Goal: Book appointment/travel/reservation

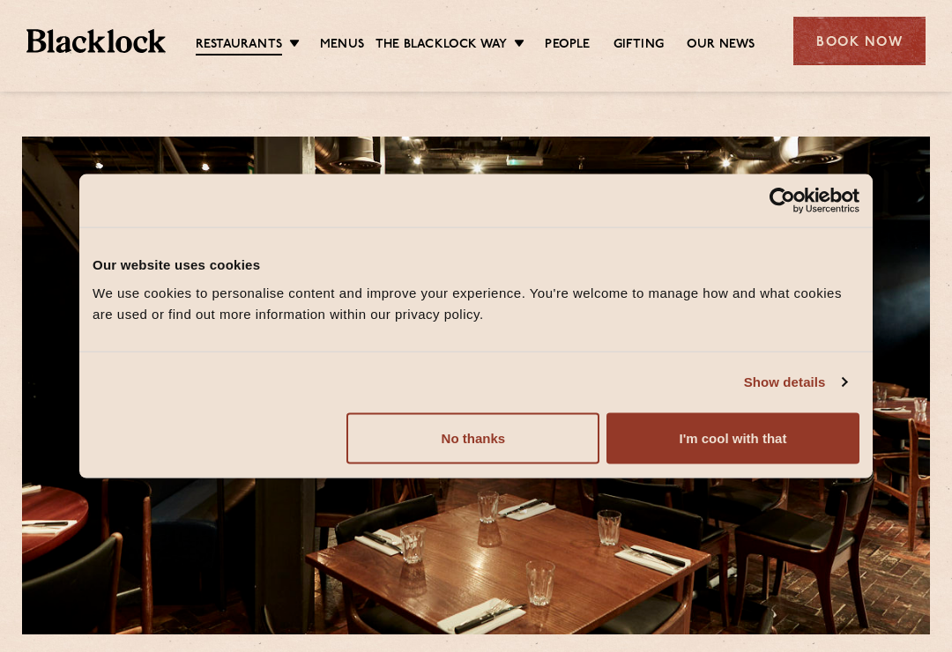
click at [545, 429] on button "No thanks" at bounding box center [472, 437] width 253 height 51
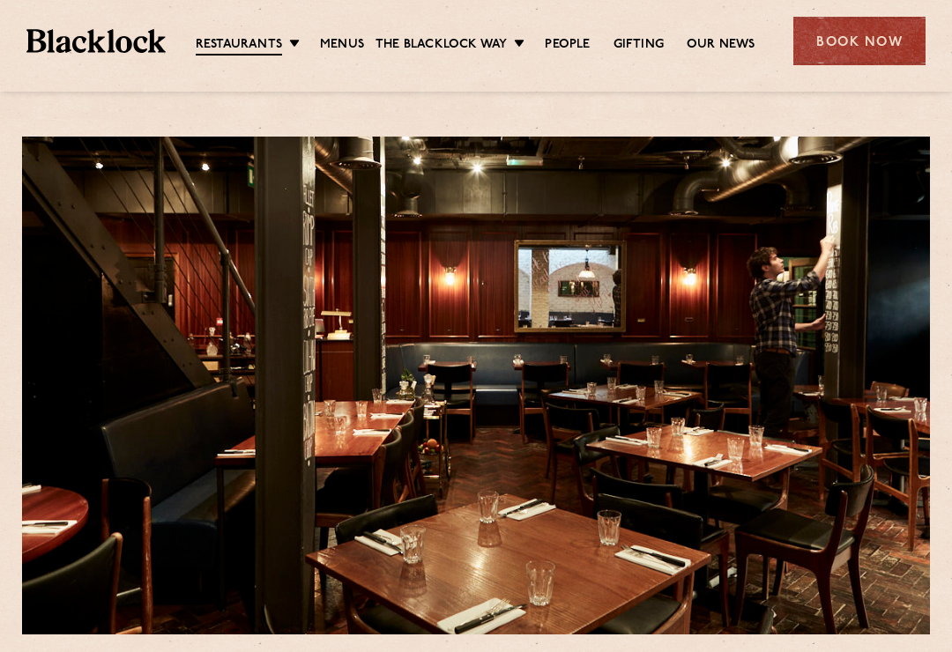
click at [360, 48] on link "Menus" at bounding box center [342, 45] width 44 height 18
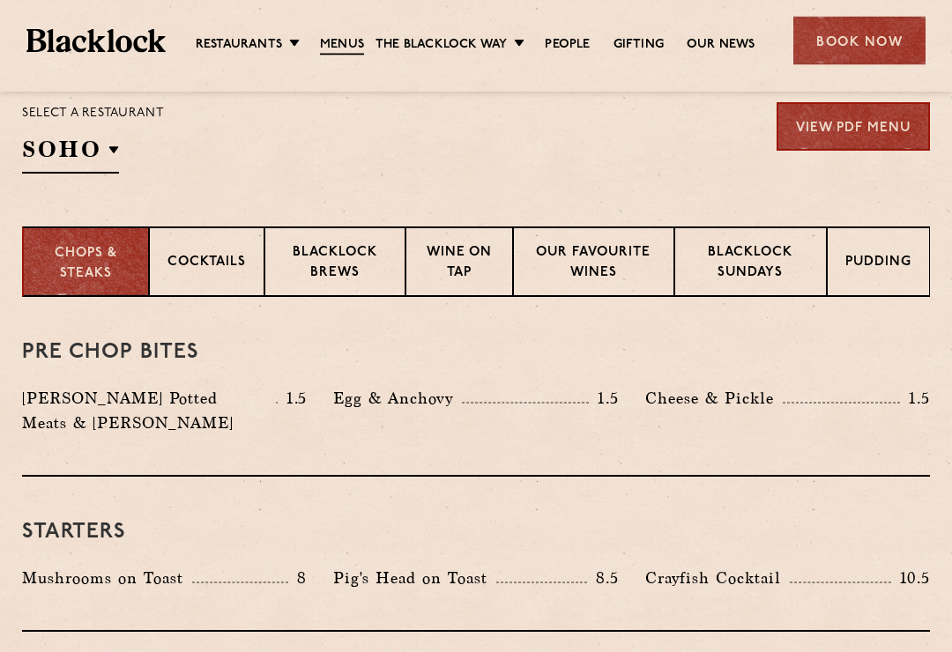
scroll to position [590, 0]
click at [383, 279] on p "Blacklock Brews" at bounding box center [335, 263] width 104 height 41
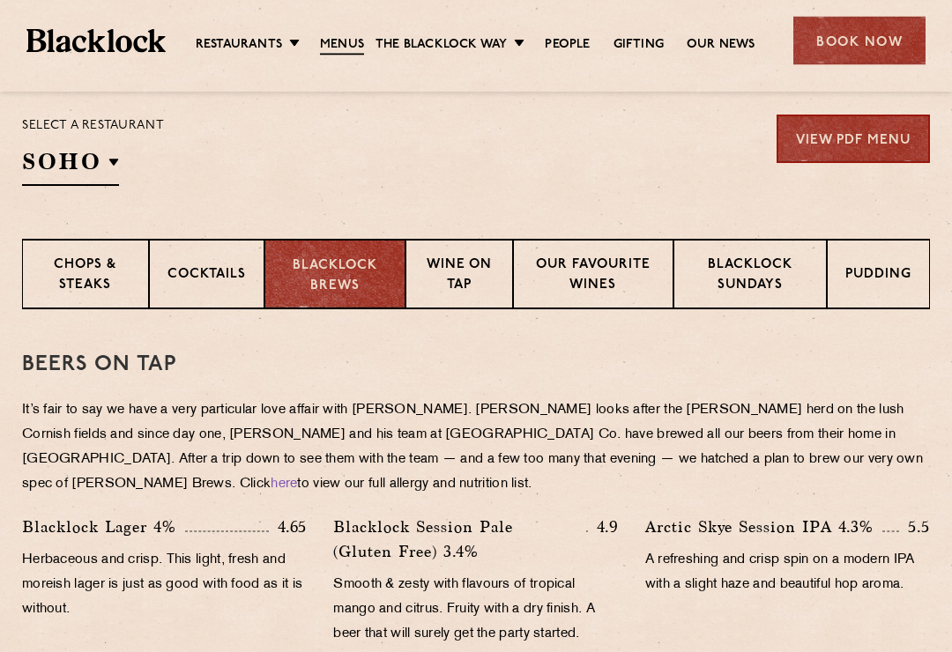
scroll to position [577, 0]
click at [218, 282] on p "Cocktails" at bounding box center [206, 276] width 78 height 22
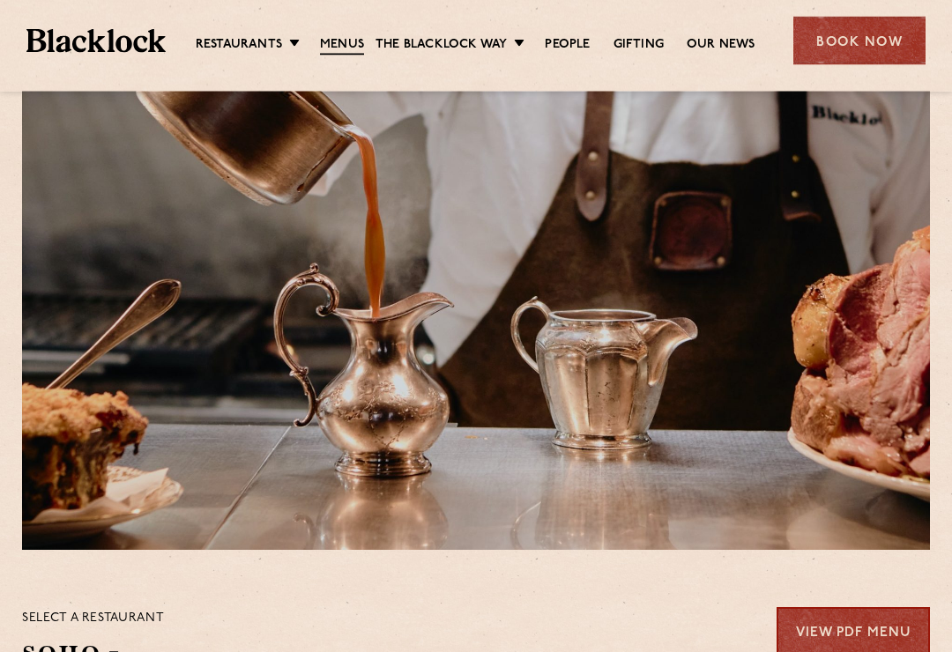
scroll to position [0, 0]
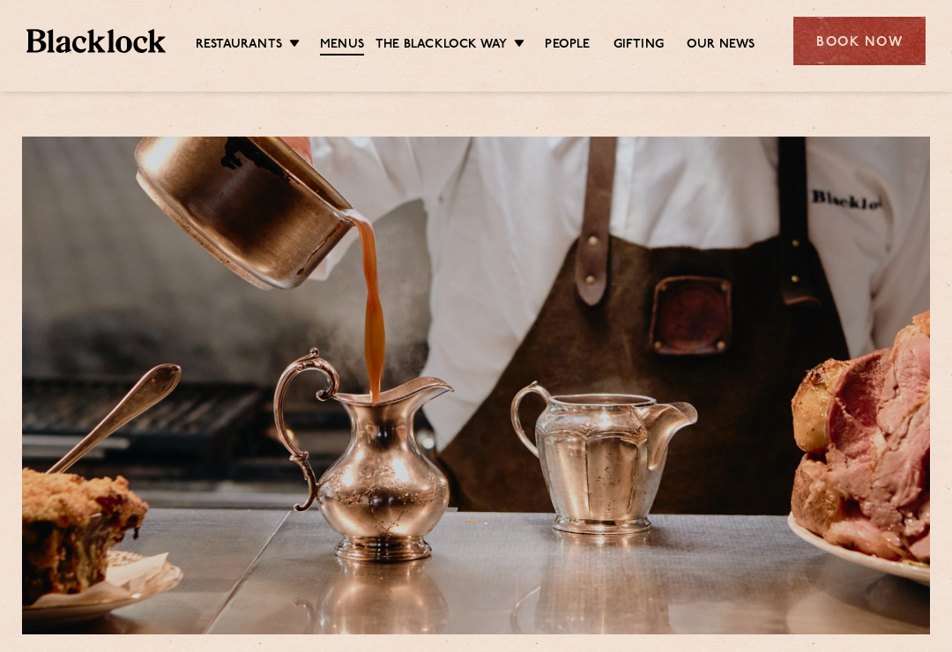
click at [889, 35] on div "Book Now" at bounding box center [859, 41] width 132 height 48
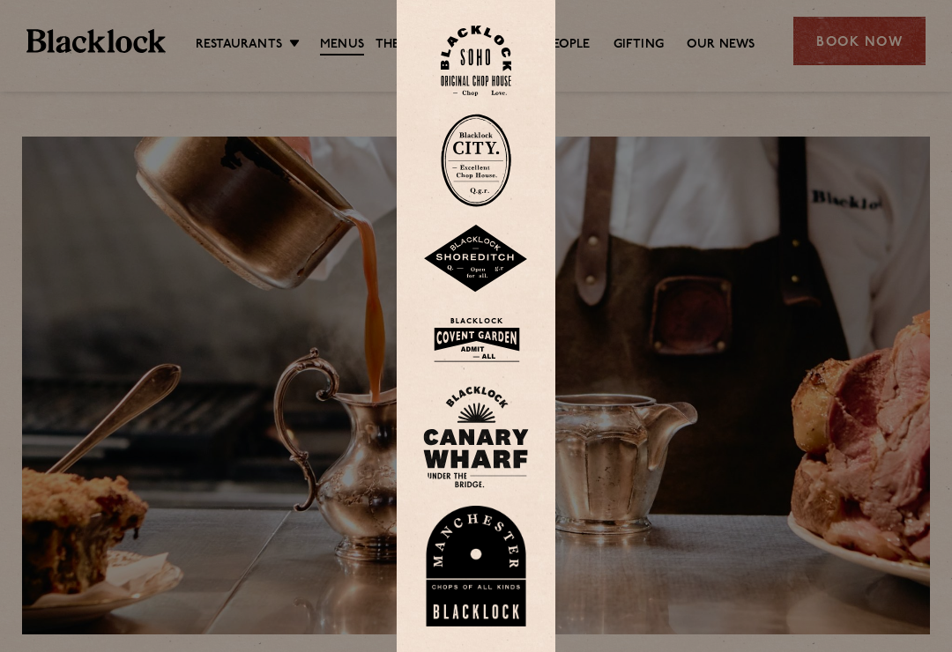
click at [463, 85] on img at bounding box center [476, 61] width 71 height 71
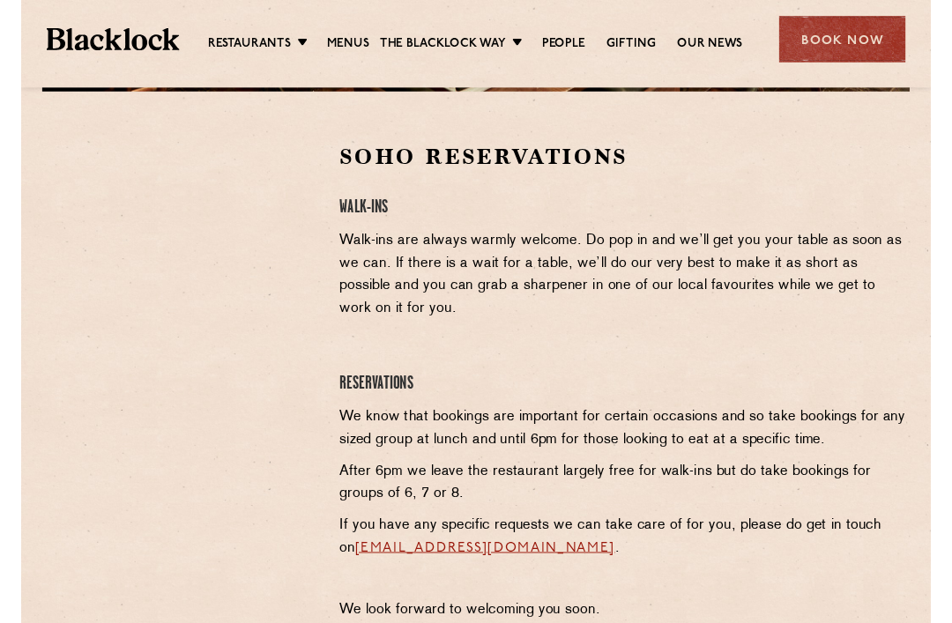
scroll to position [553, 0]
